Goal: Task Accomplishment & Management: Use online tool/utility

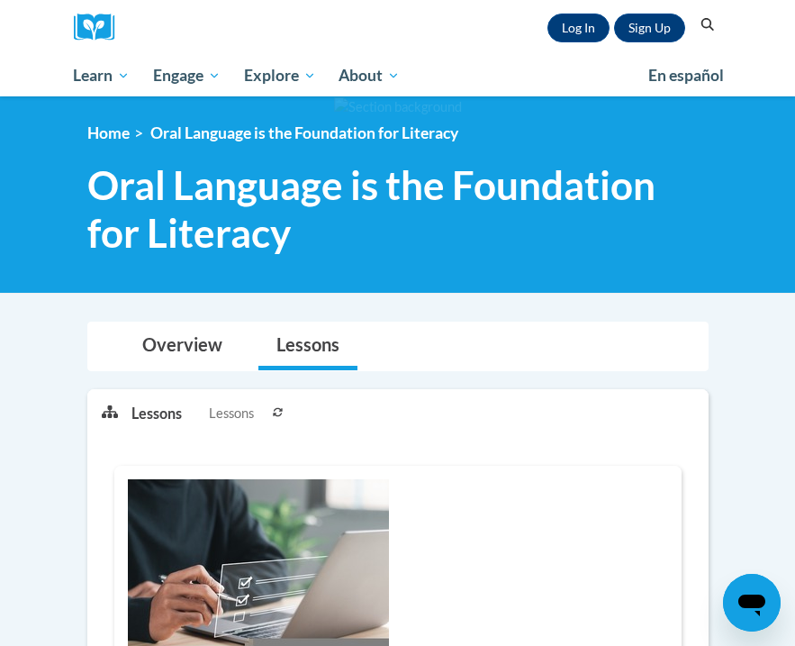
click at [700, 344] on div "Toggle navigation Overview Lessons" at bounding box center [397, 346] width 619 height 48
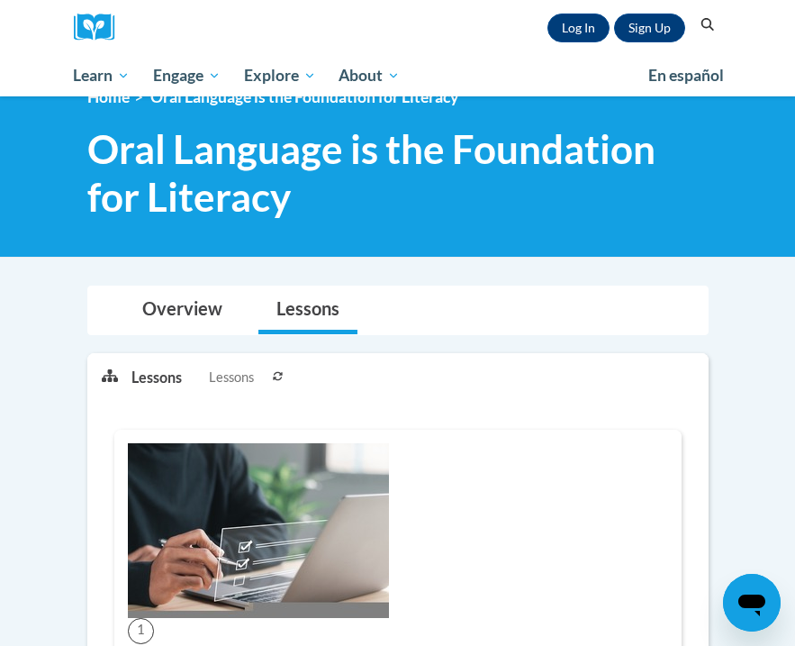
scroll to position [72, 0]
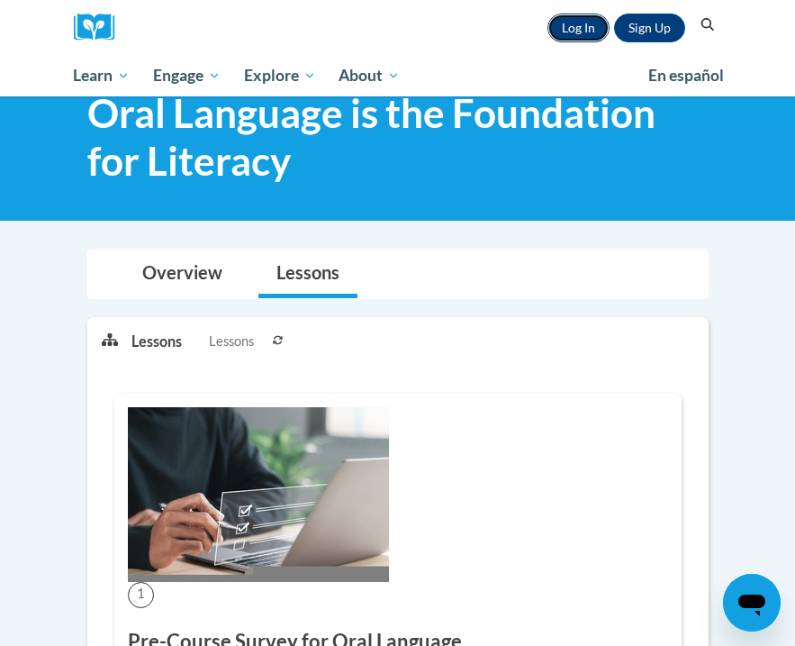
click at [574, 28] on link "Log In" at bounding box center [578, 28] width 62 height 29
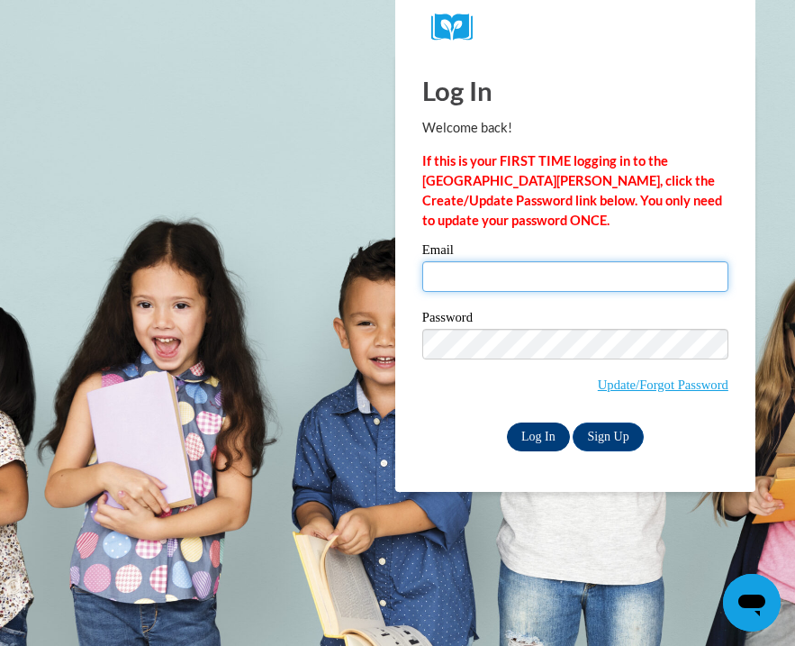
type input "mcgowanl@uwplatt.edu"
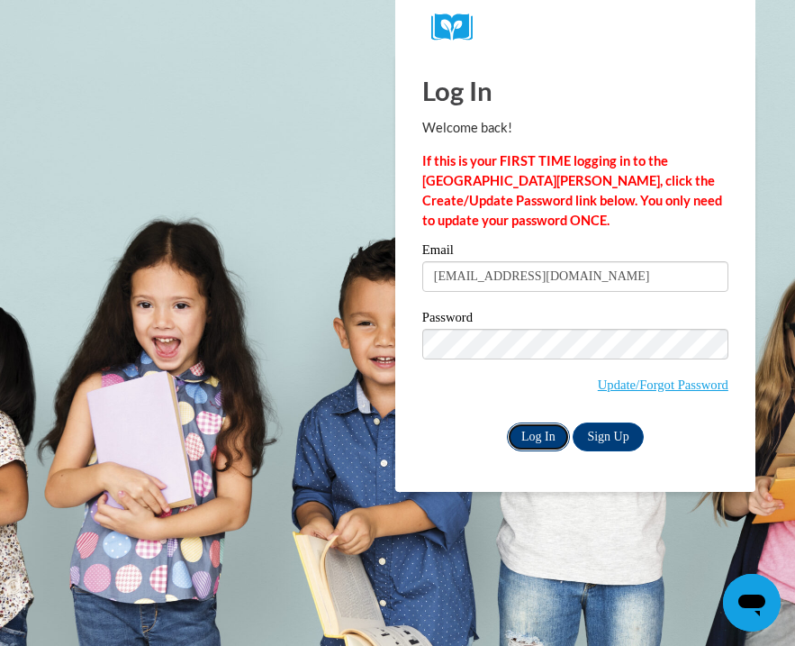
click at [546, 439] on input "Log In" at bounding box center [538, 436] width 63 height 29
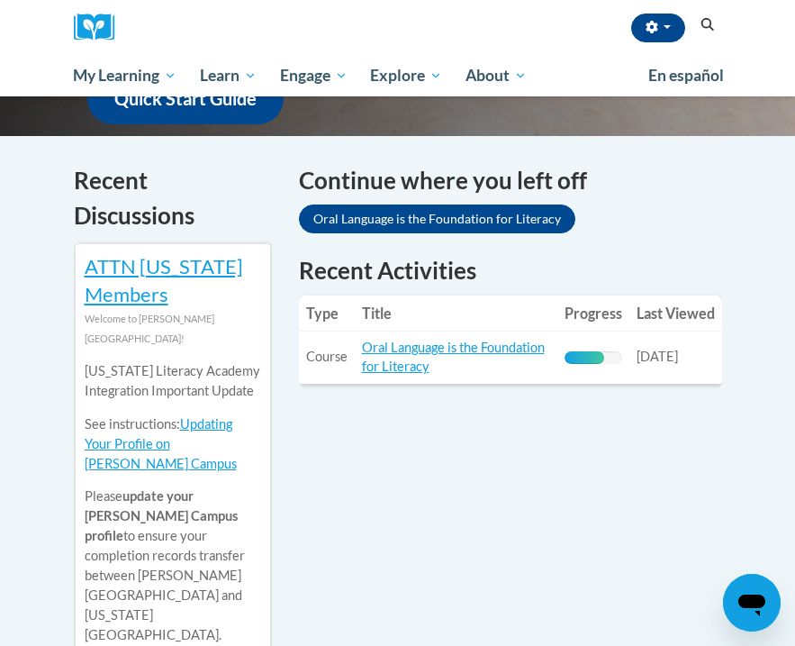
scroll to position [566, 0]
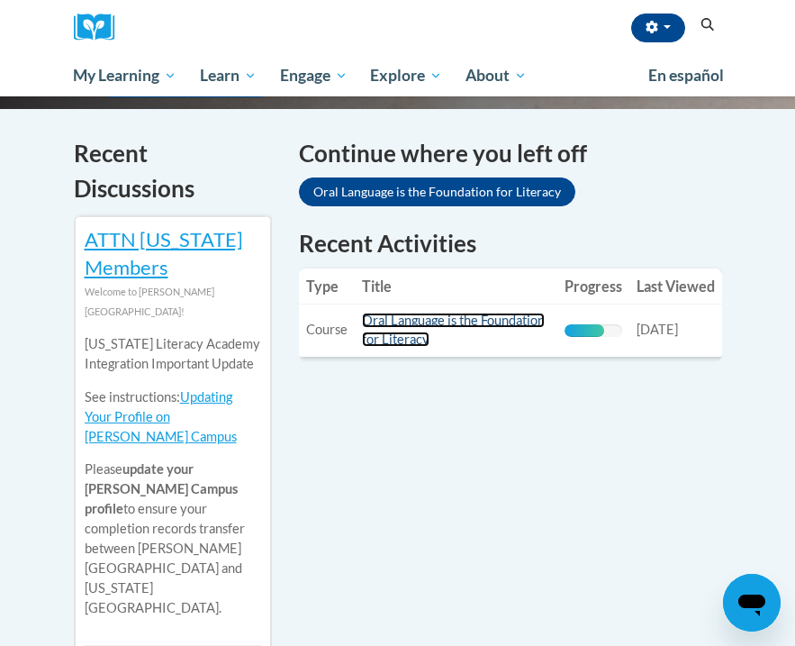
click at [523, 326] on link "Oral Language is the Foundation for Literacy" at bounding box center [453, 329] width 183 height 34
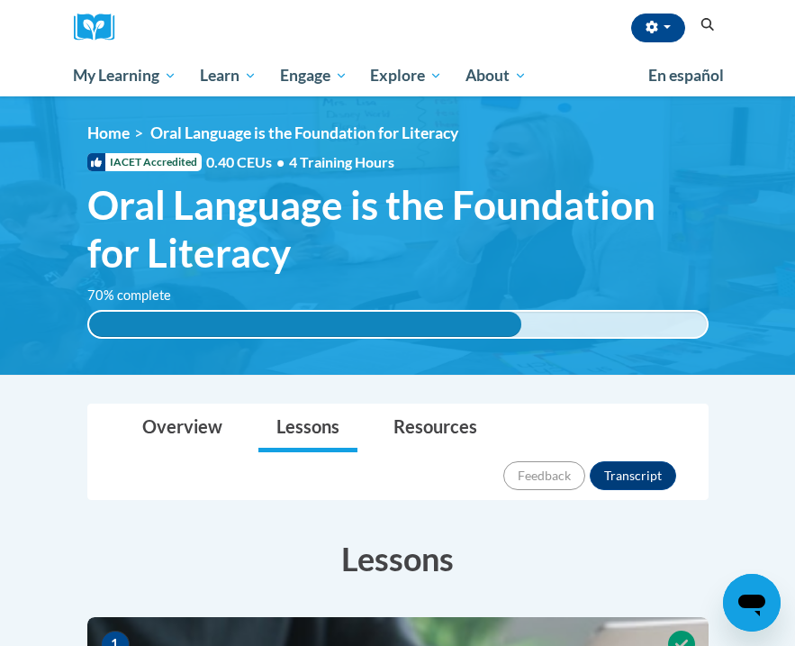
click at [674, 536] on h3 "Lessons" at bounding box center [397, 558] width 621 height 45
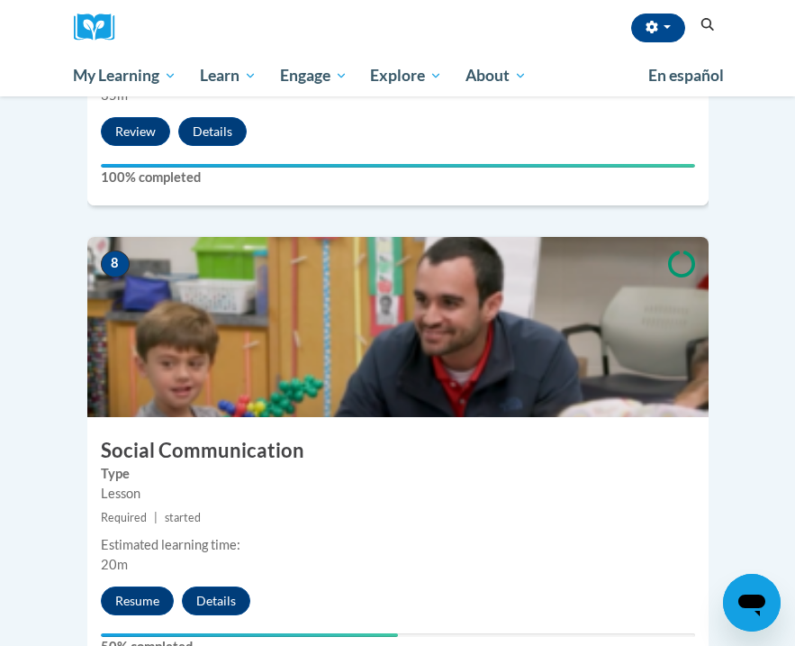
scroll to position [3665, 0]
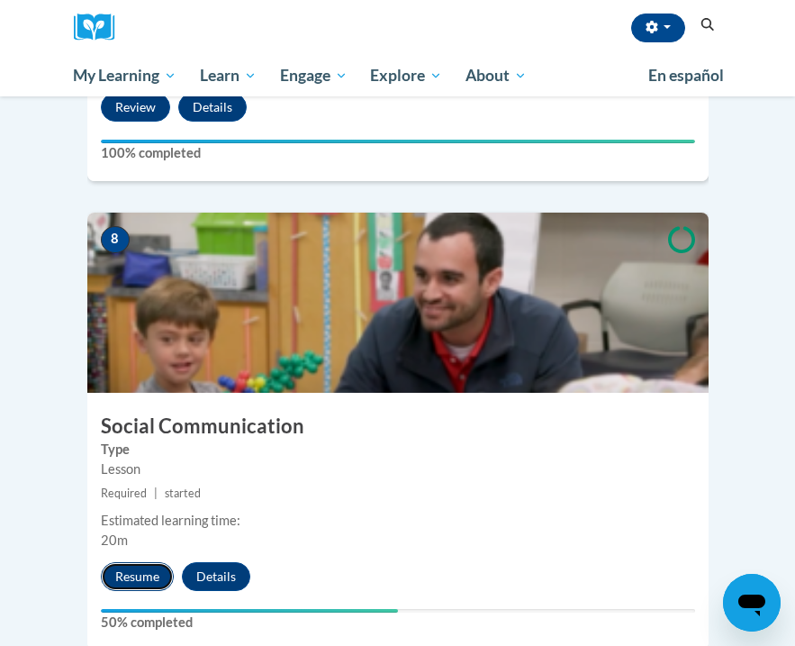
click at [149, 562] on button "Resume" at bounding box center [137, 576] width 73 height 29
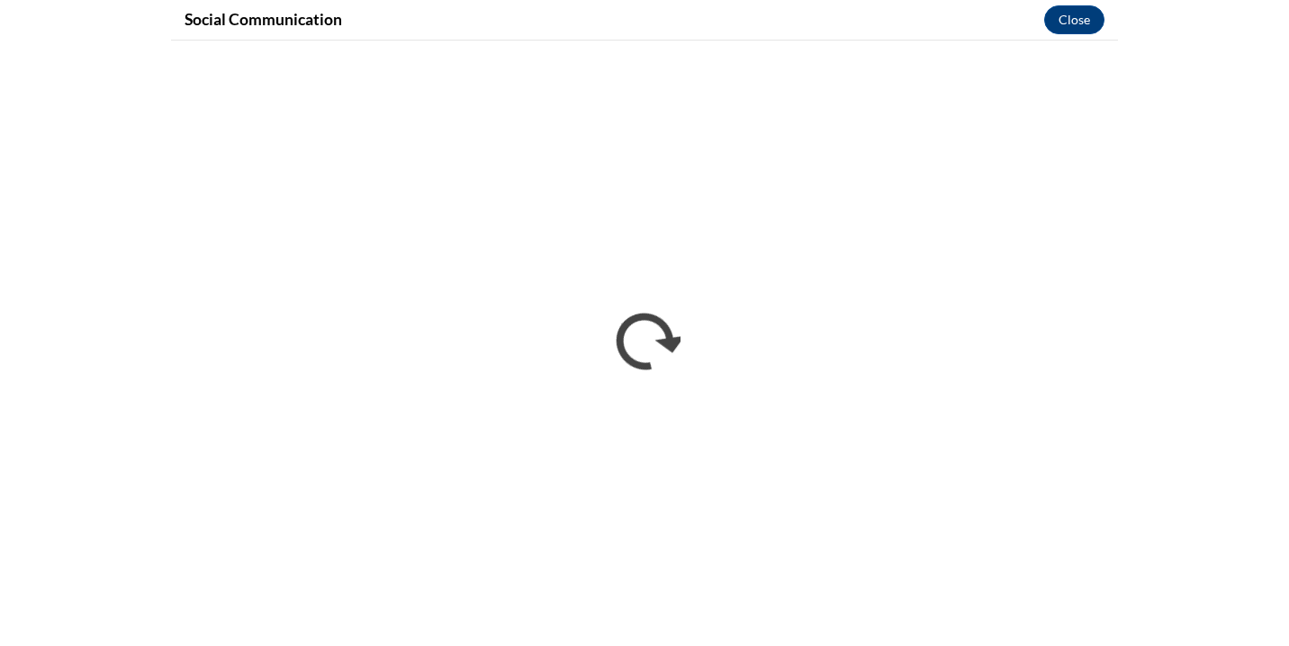
scroll to position [2132, 0]
